Goal: Task Accomplishment & Management: Complete application form

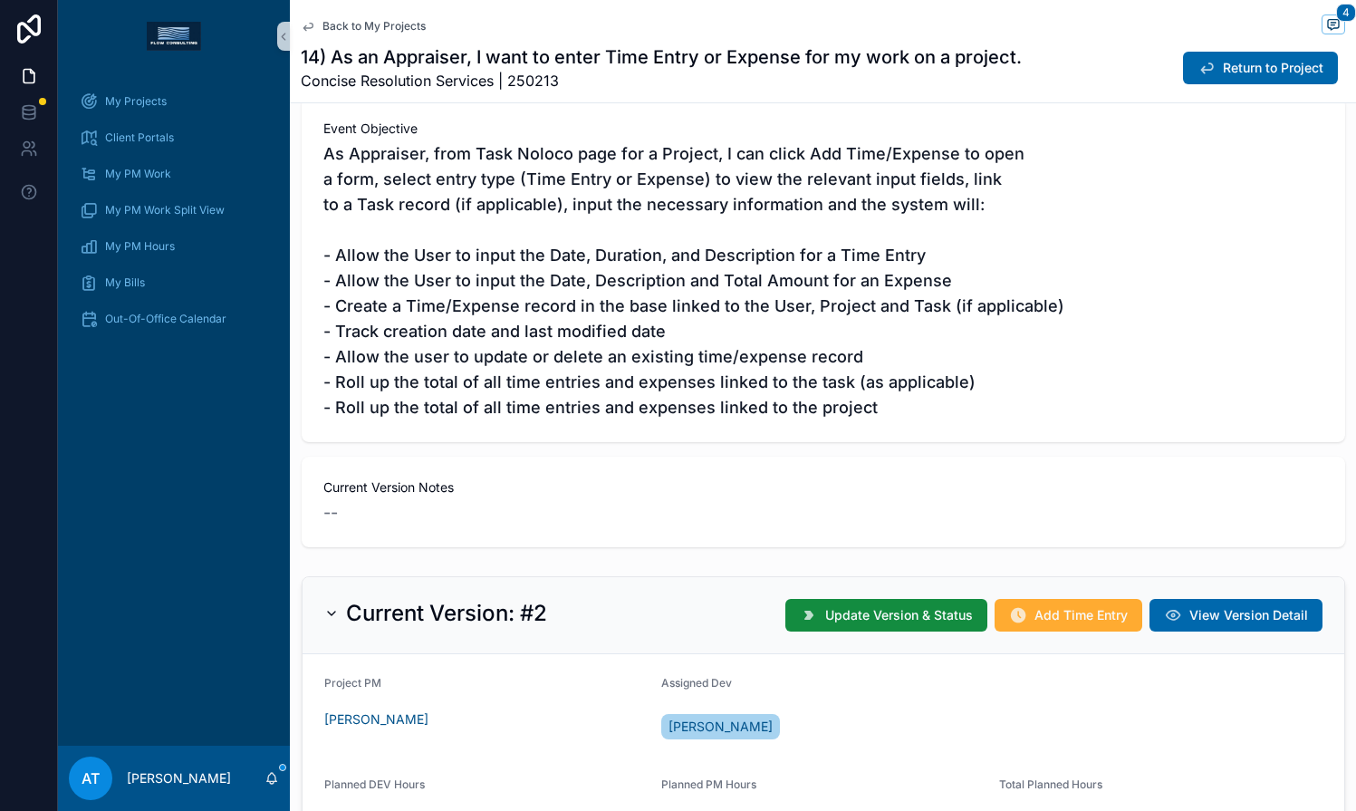
scroll to position [234, 0]
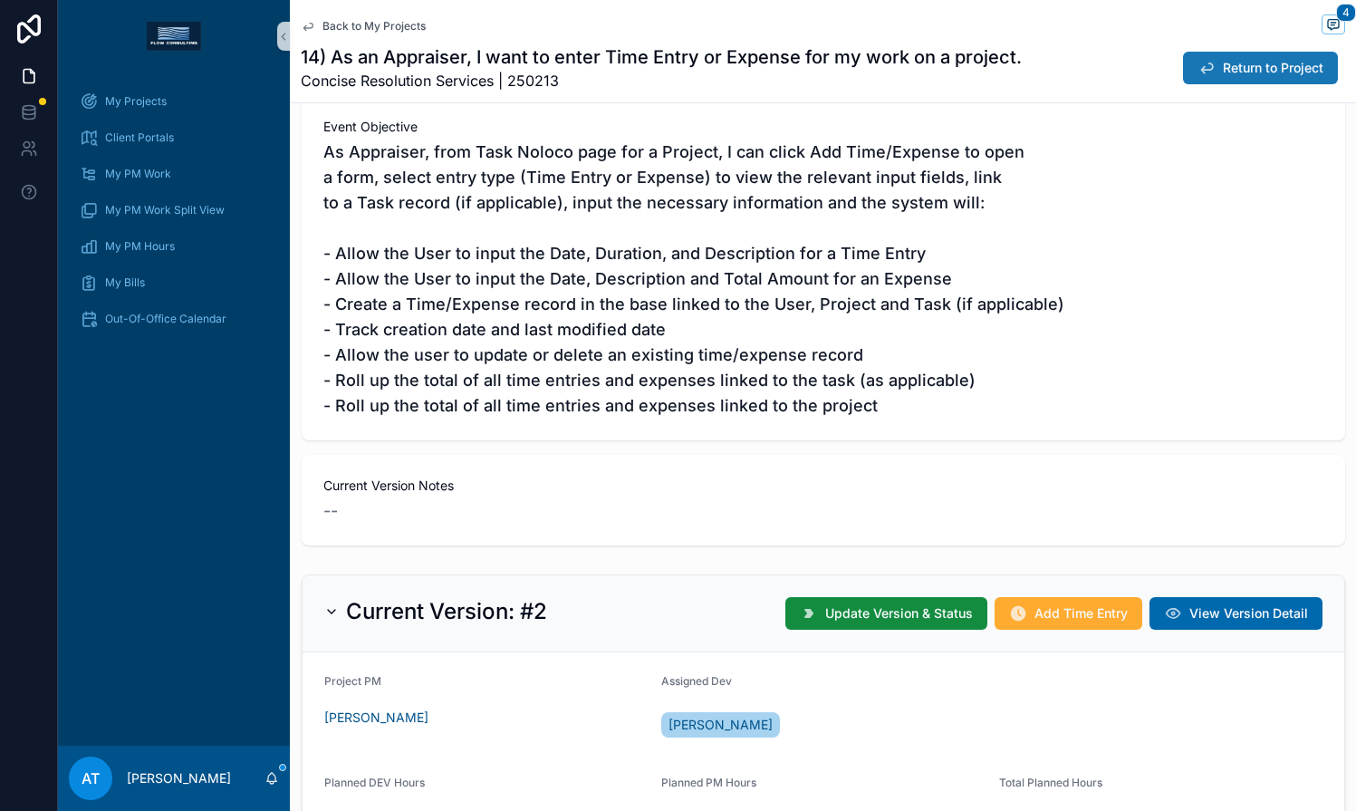
click at [1205, 81] on button "Return to Project" at bounding box center [1260, 68] width 155 height 33
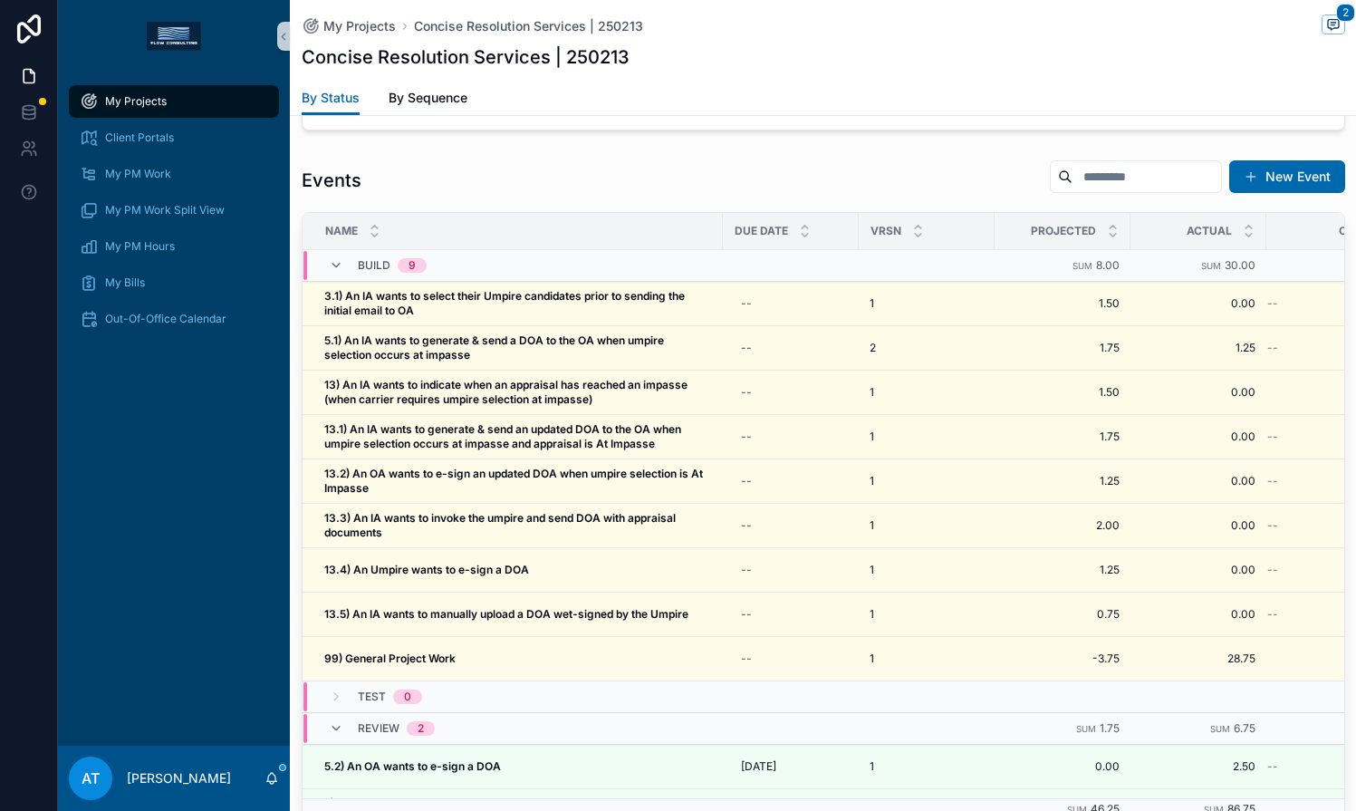
scroll to position [1697, 0]
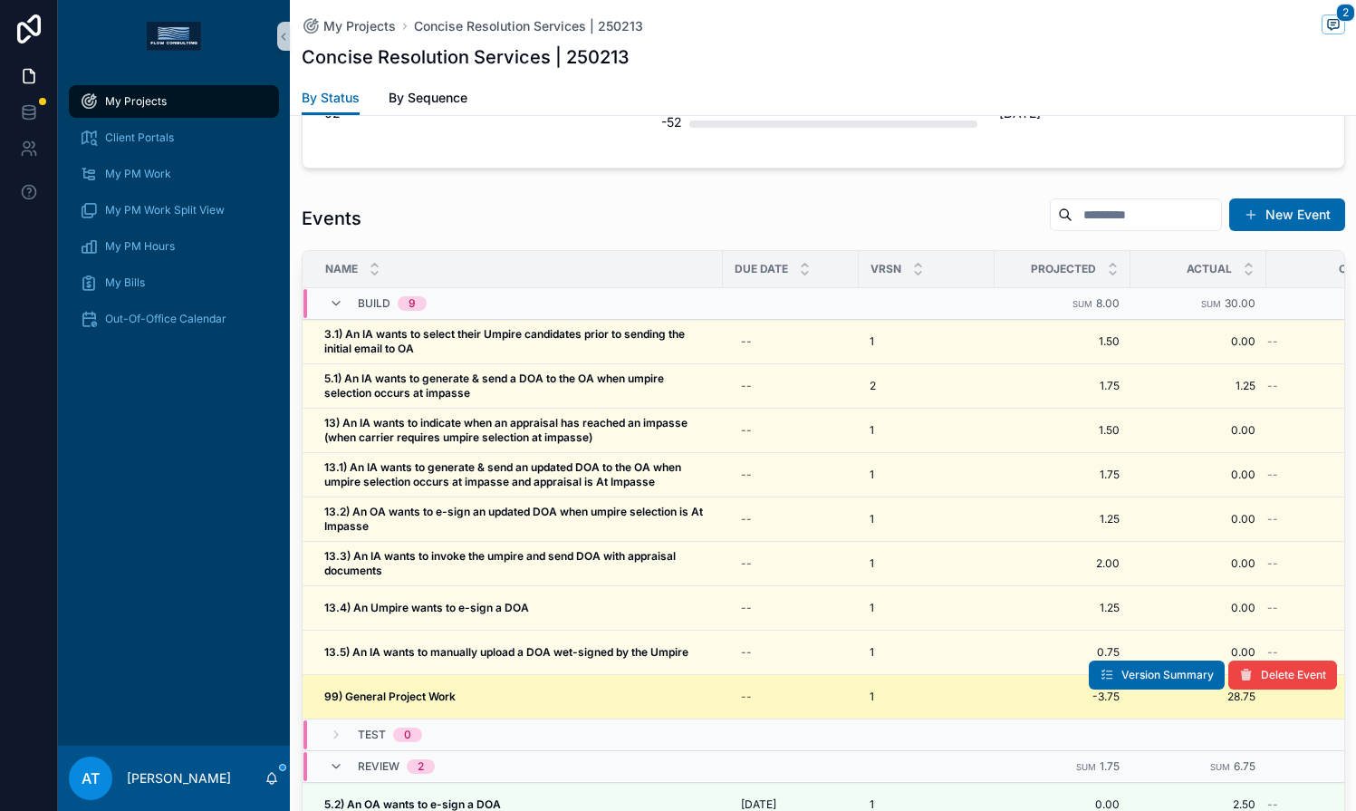
click at [476, 697] on div "99) General Project Work 99) General Project Work" at bounding box center [518, 696] width 388 height 14
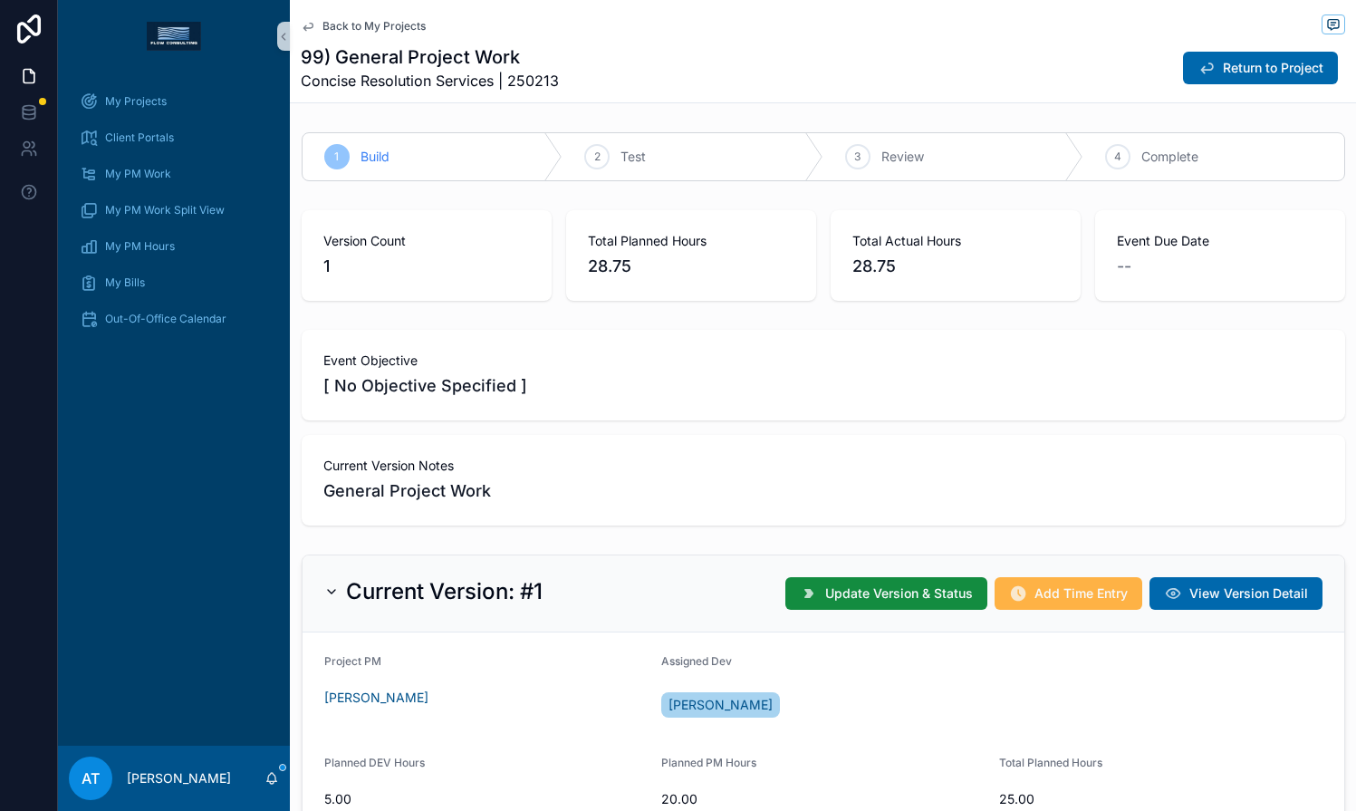
click at [1081, 594] on span "Add Time Entry" at bounding box center [1080, 593] width 93 height 18
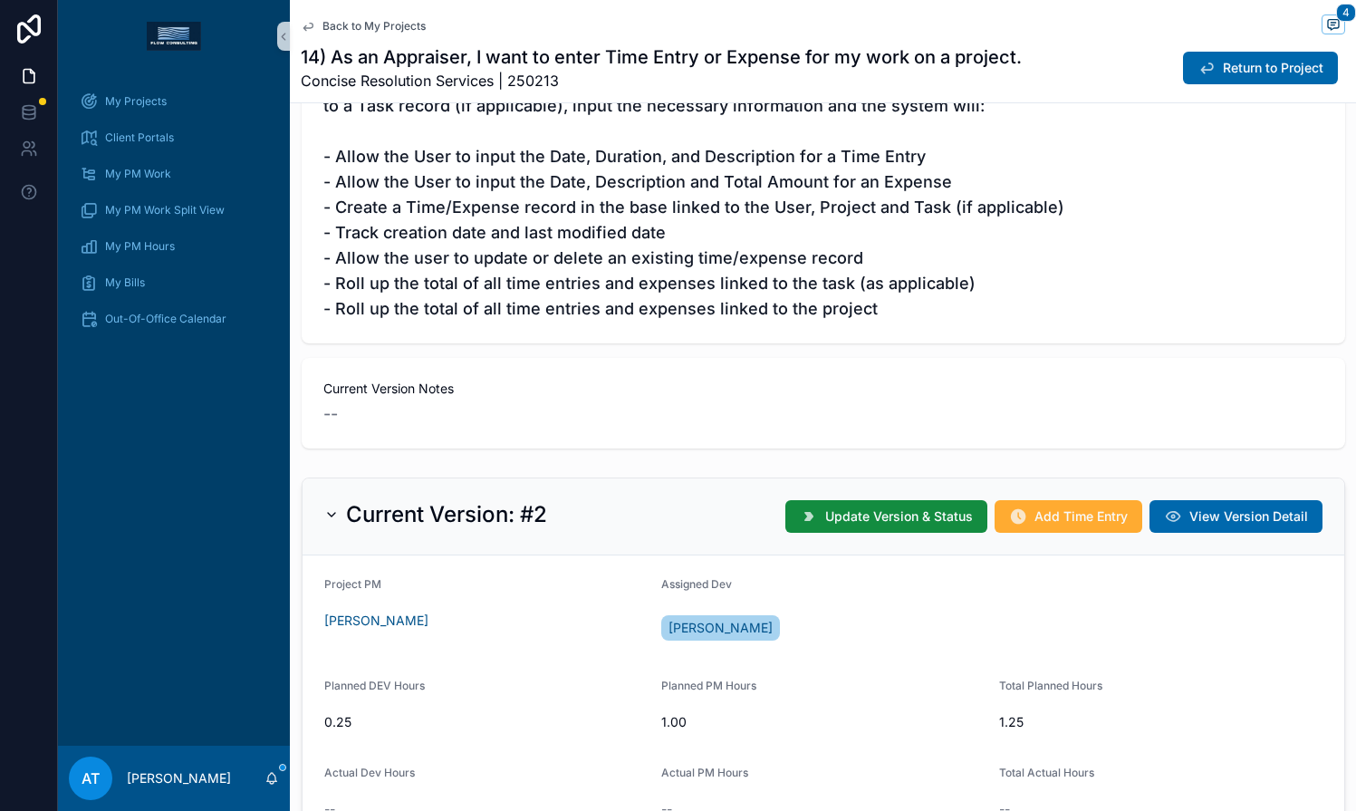
scroll to position [672, 0]
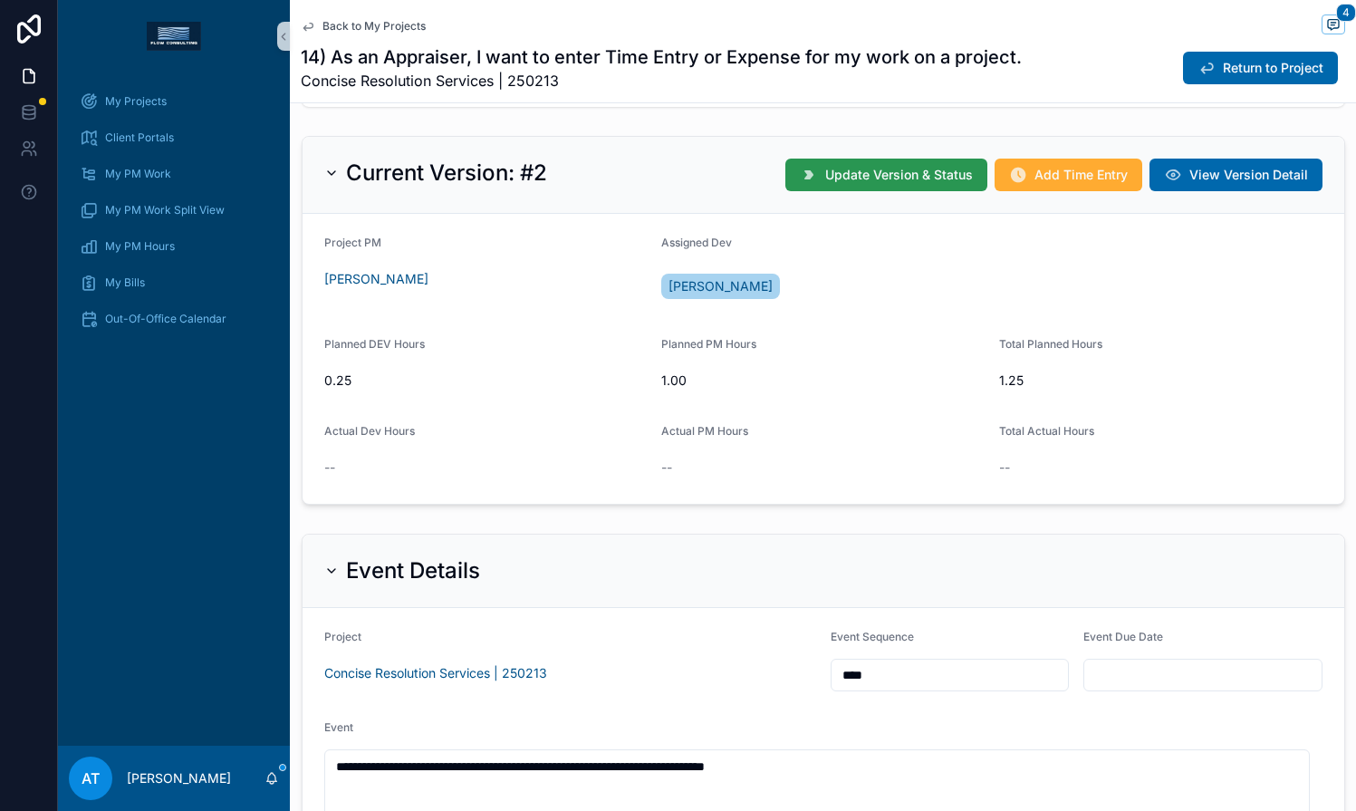
click at [850, 169] on span "Update Version & Status" at bounding box center [899, 175] width 148 height 18
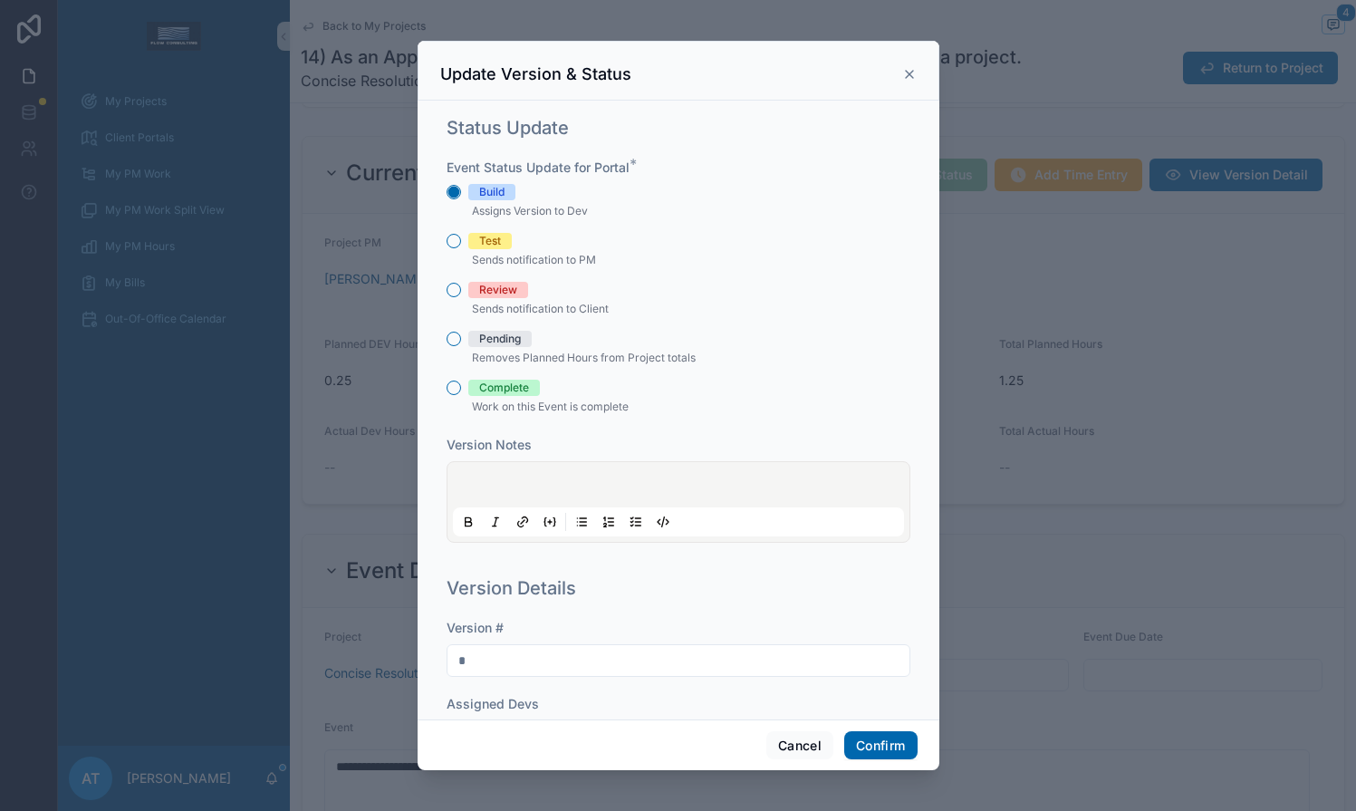
click at [508, 347] on p "Removes Planned Hours from Project totals" at bounding box center [679, 358] width 464 height 22
click at [510, 342] on div "Pending" at bounding box center [500, 339] width 42 height 16
click at [461, 342] on button "Pending" at bounding box center [454, 339] width 14 height 14
click at [861, 739] on button "Confirm" at bounding box center [880, 745] width 72 height 29
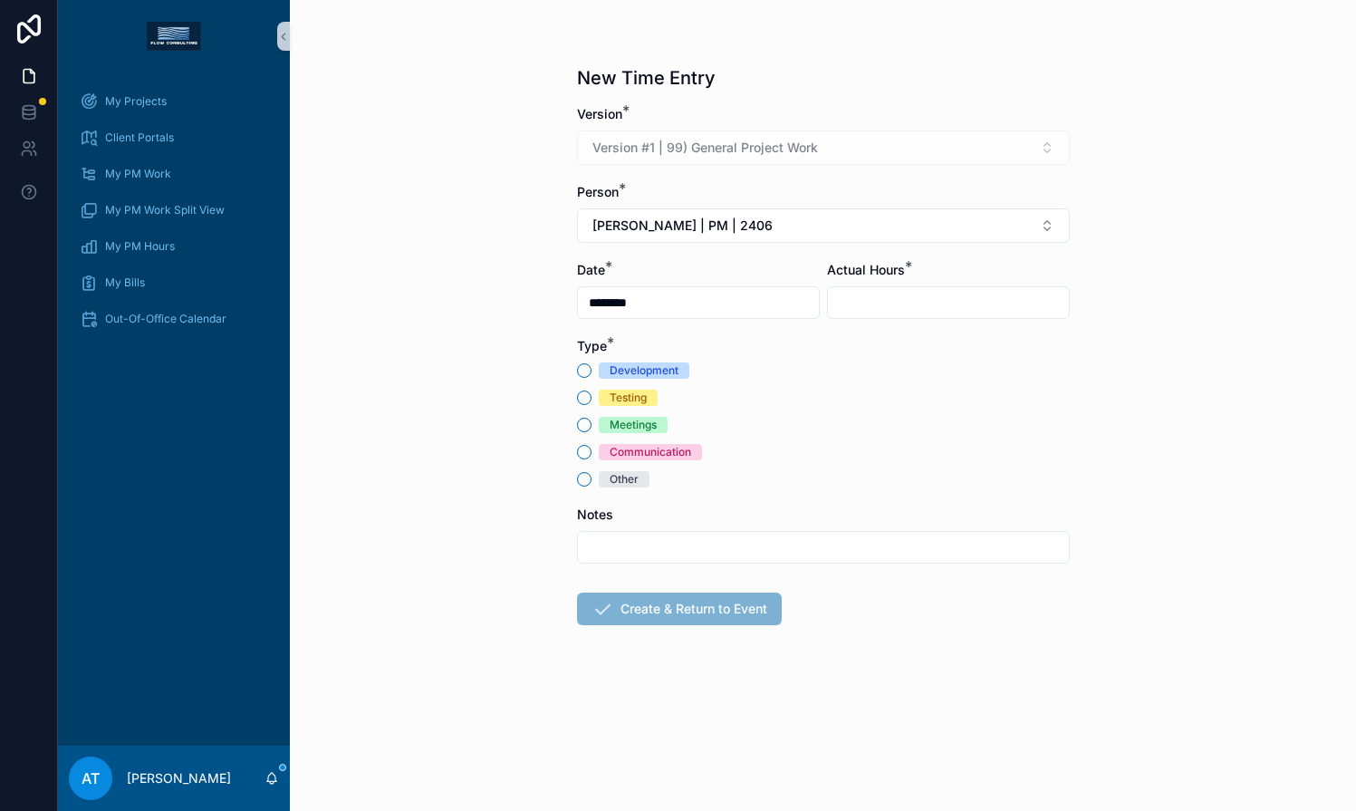
click at [603, 483] on span "Other" at bounding box center [624, 479] width 51 height 16
click at [591, 483] on button "Other" at bounding box center [584, 479] width 14 height 14
click at [732, 216] on button "[PERSON_NAME] | PM | 2406" at bounding box center [823, 225] width 493 height 34
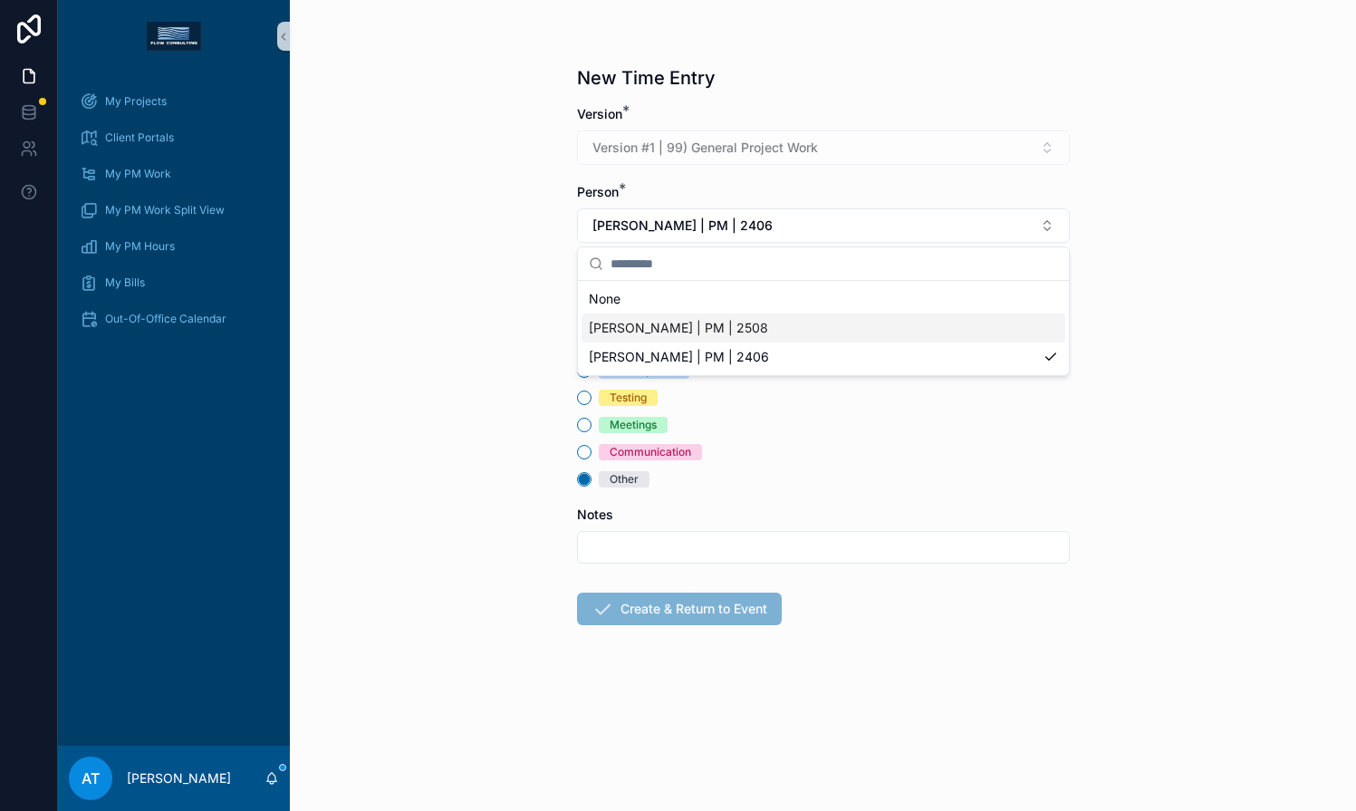
click at [745, 333] on span "[PERSON_NAME] | PM | 2508" at bounding box center [678, 328] width 179 height 18
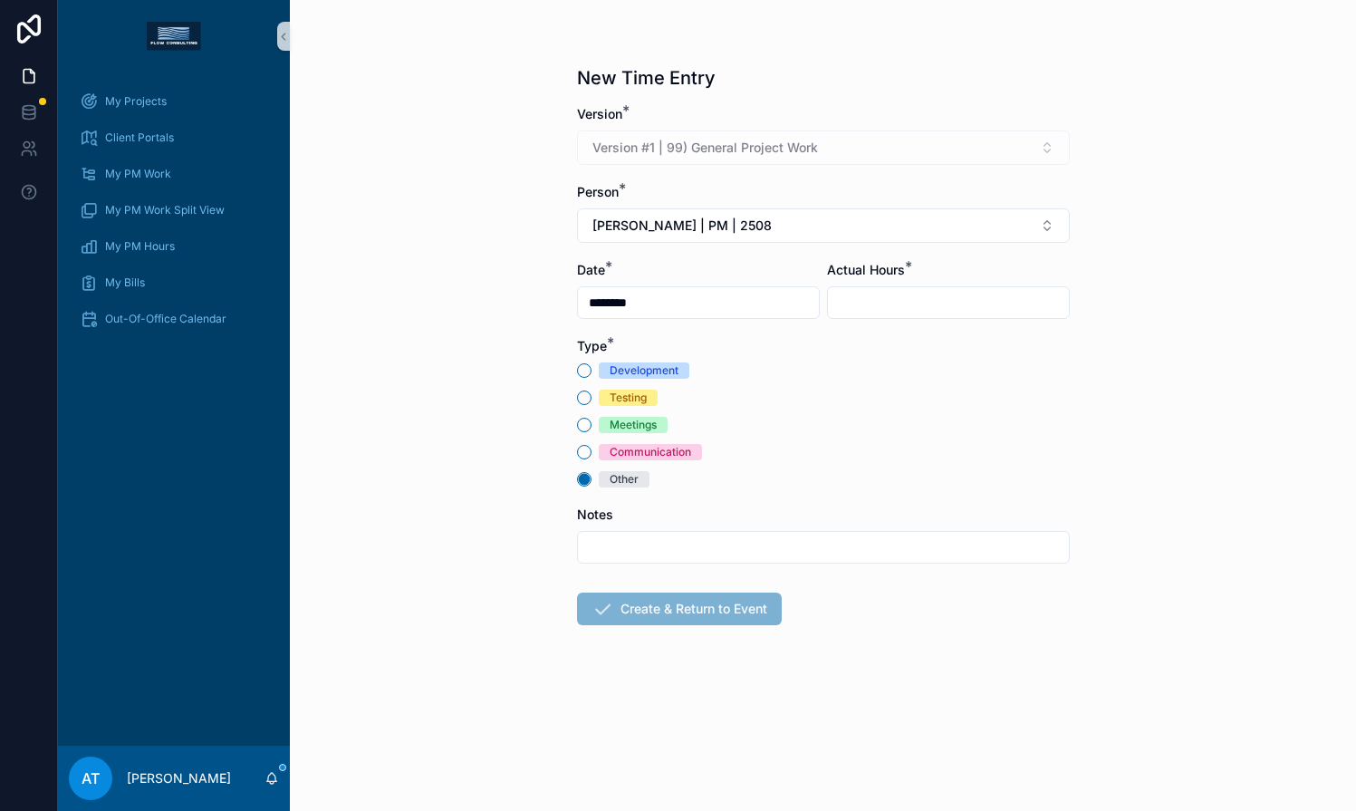
click at [867, 290] on input "scrollable content" at bounding box center [948, 302] width 241 height 25
type input "****"
click at [612, 555] on input "scrollable content" at bounding box center [823, 546] width 491 height 25
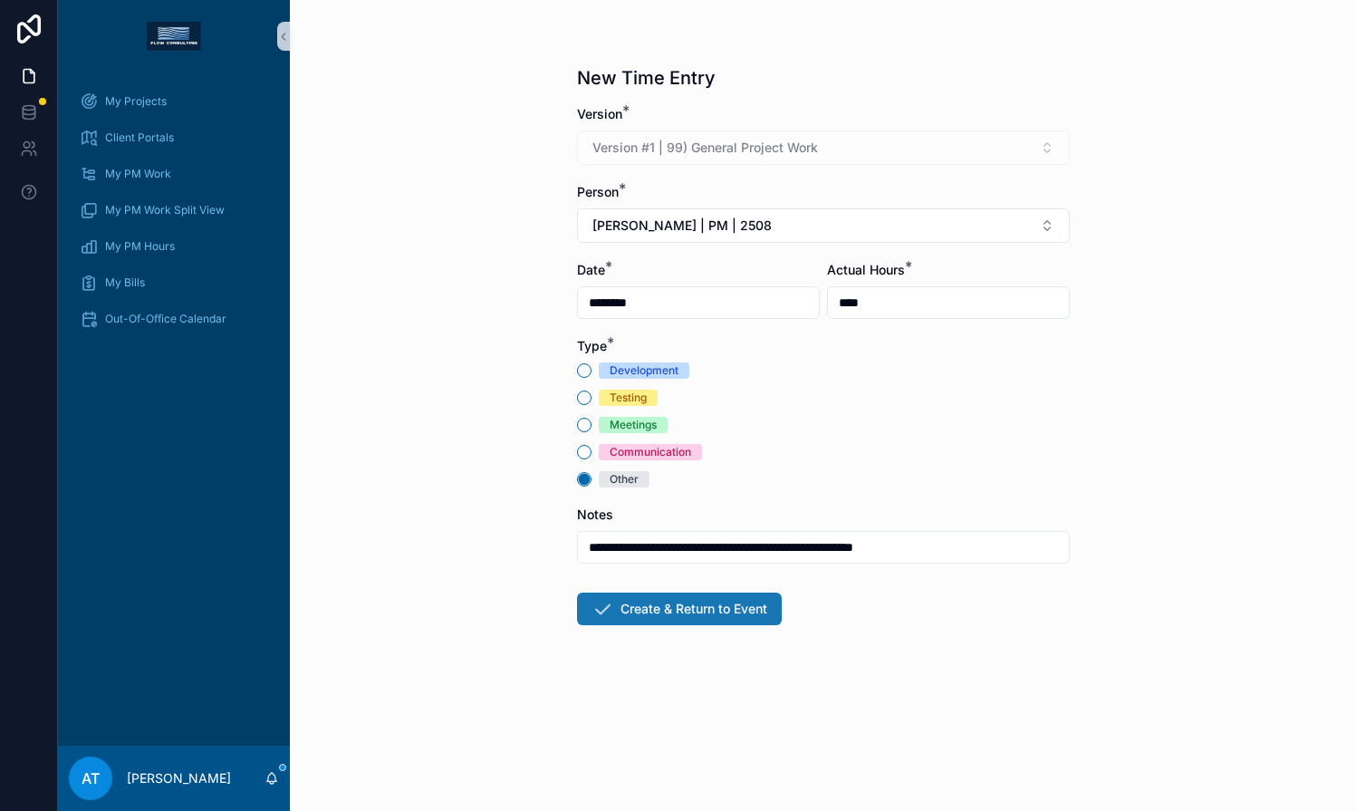
type input "**********"
click at [650, 611] on button "Create & Return to Event" at bounding box center [679, 608] width 205 height 33
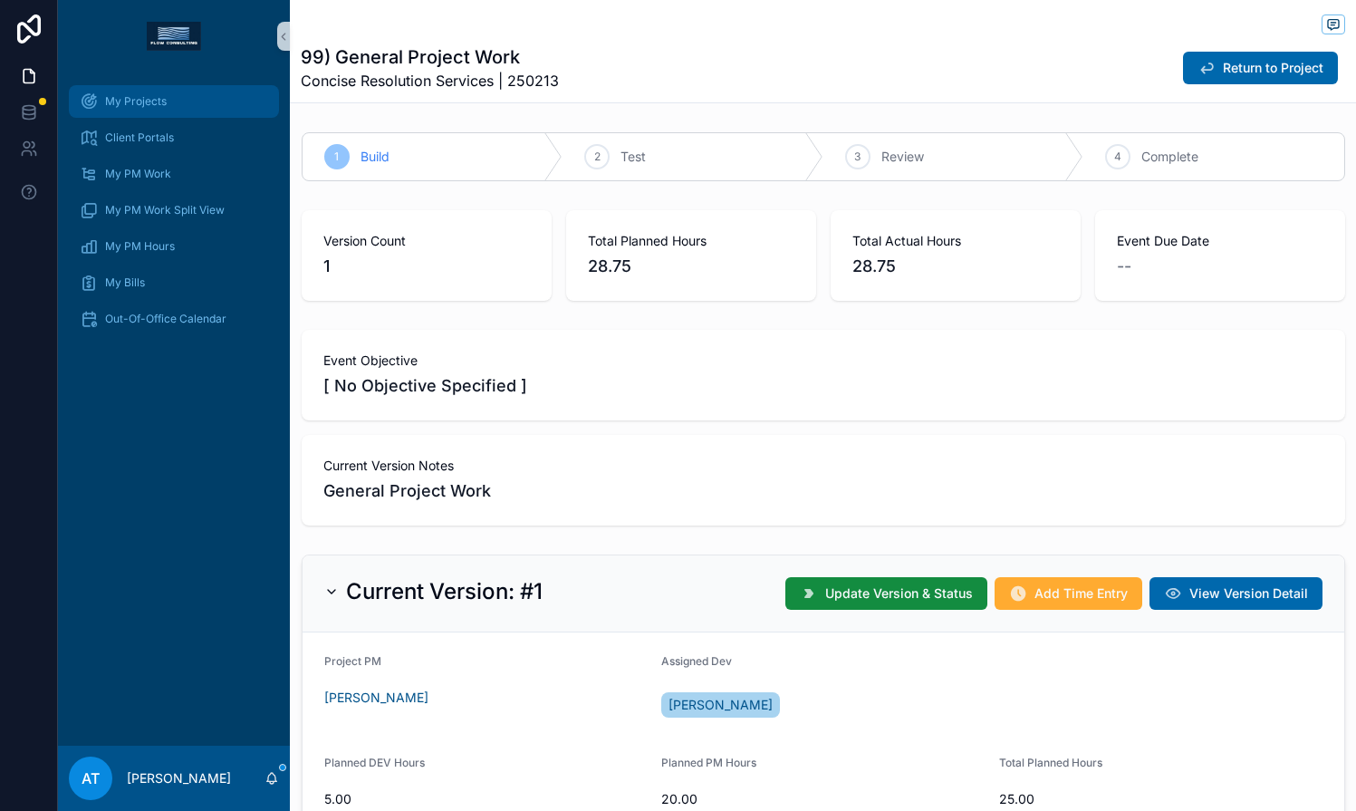
click at [178, 113] on div "My Projects" at bounding box center [174, 101] width 188 height 29
